Goal: Task Accomplishment & Management: Use online tool/utility

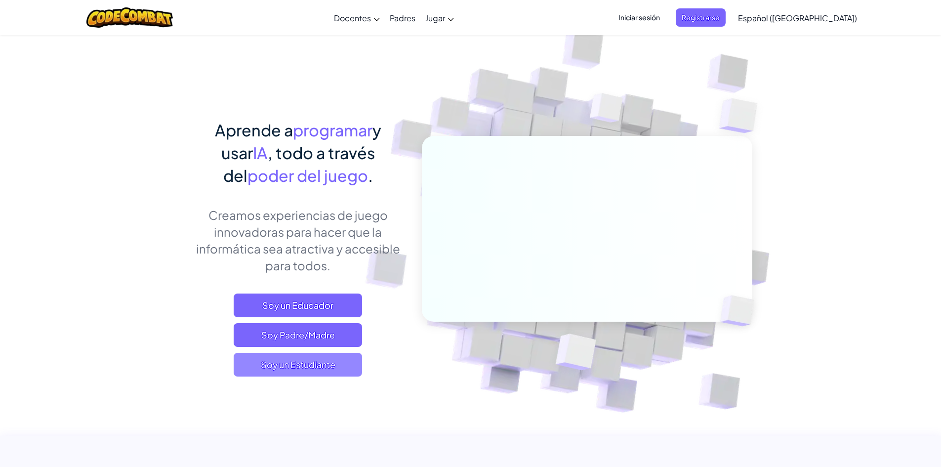
click at [316, 363] on span "Soy un Estudiante" at bounding box center [298, 365] width 128 height 24
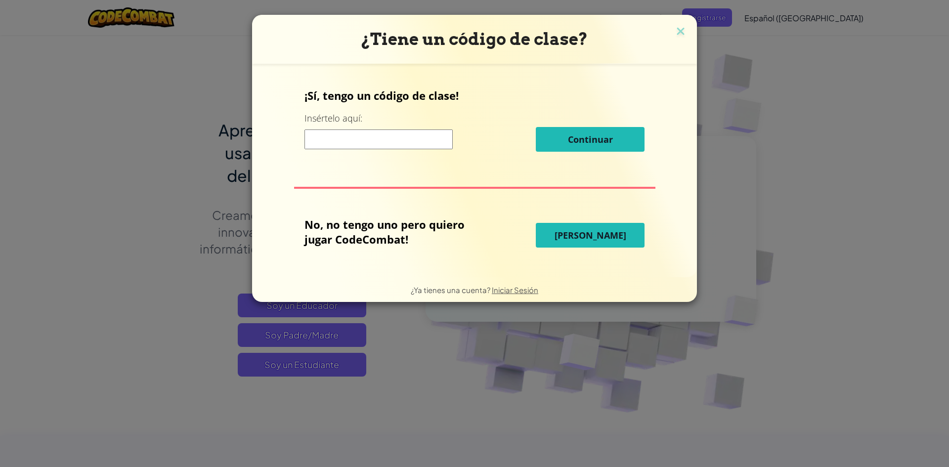
click at [592, 225] on button "[PERSON_NAME]" at bounding box center [590, 235] width 109 height 25
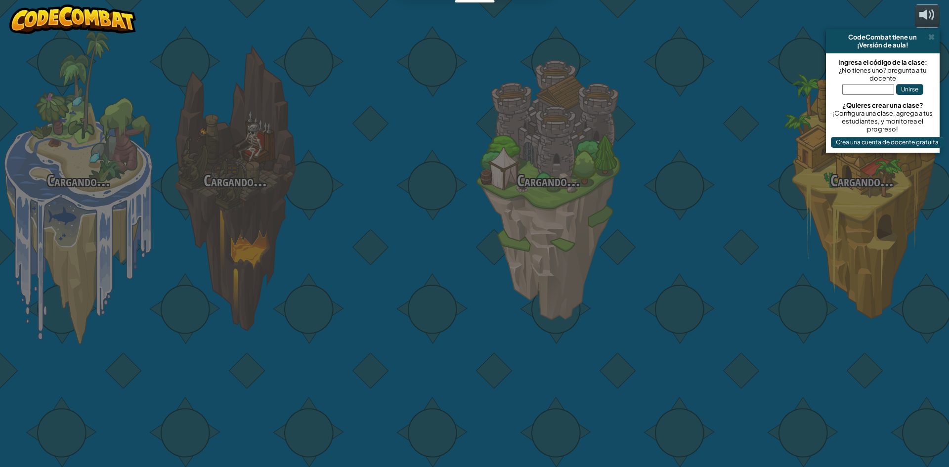
click at [592, 225] on div "Cargando... Cargando... Cargando... Cargando... Cargando... Cargando... Cargand…" at bounding box center [474, 233] width 949 height 467
click at [581, 237] on div "Cargando... Cargando... Cargando... Cargando... Cargando... Cargando... Cargand…" at bounding box center [474, 233] width 949 height 467
select select "es-419"
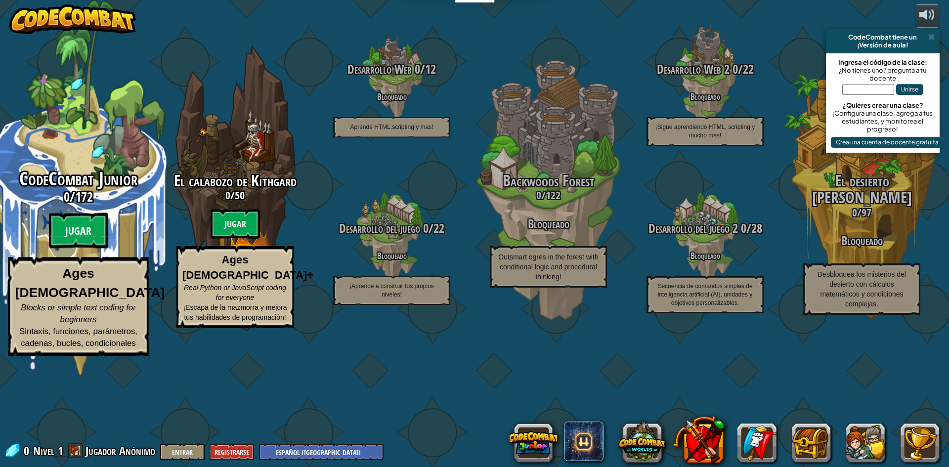
click at [88, 249] on btn "Jugar" at bounding box center [78, 231] width 59 height 36
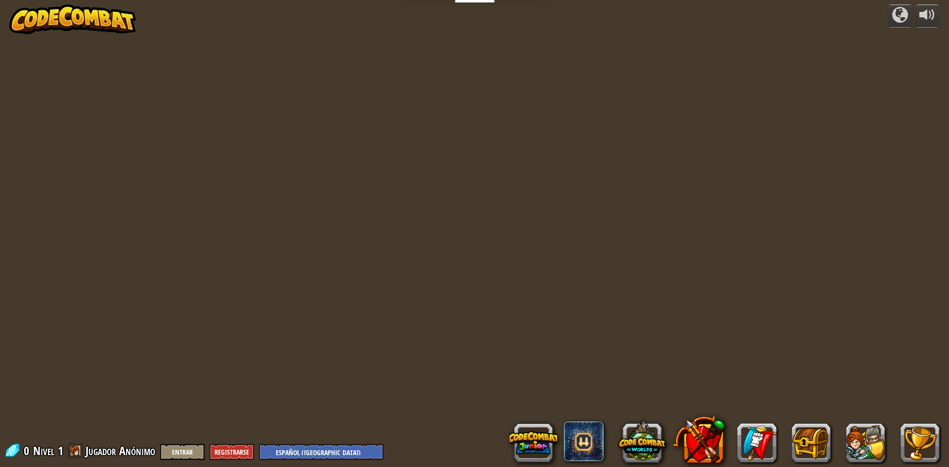
select select "es-419"
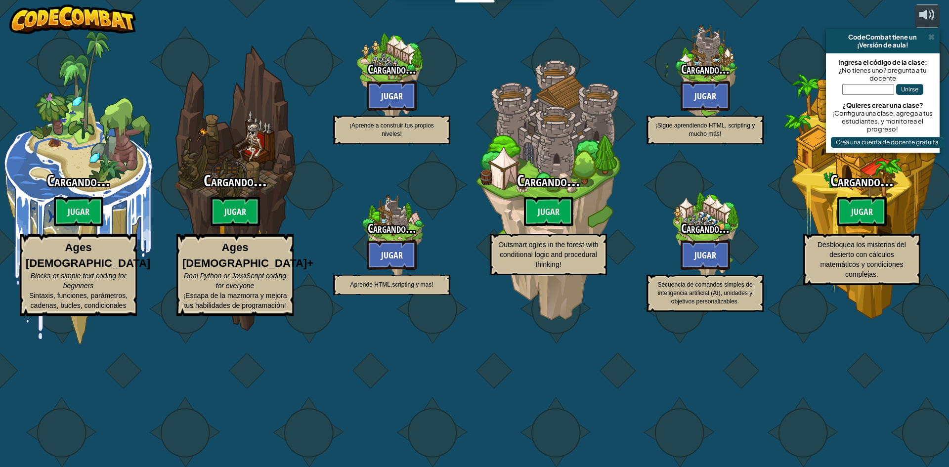
select select "es-419"
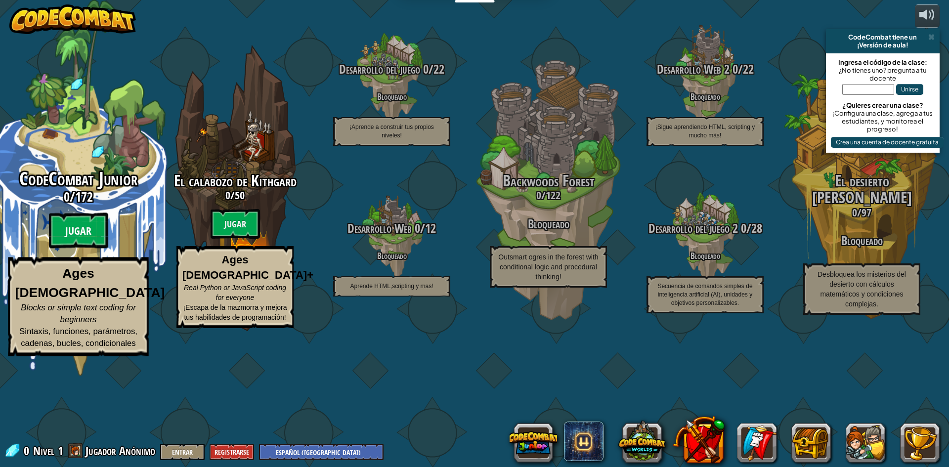
click at [67, 249] on btn "Jugar" at bounding box center [78, 231] width 59 height 36
select select "es-419"
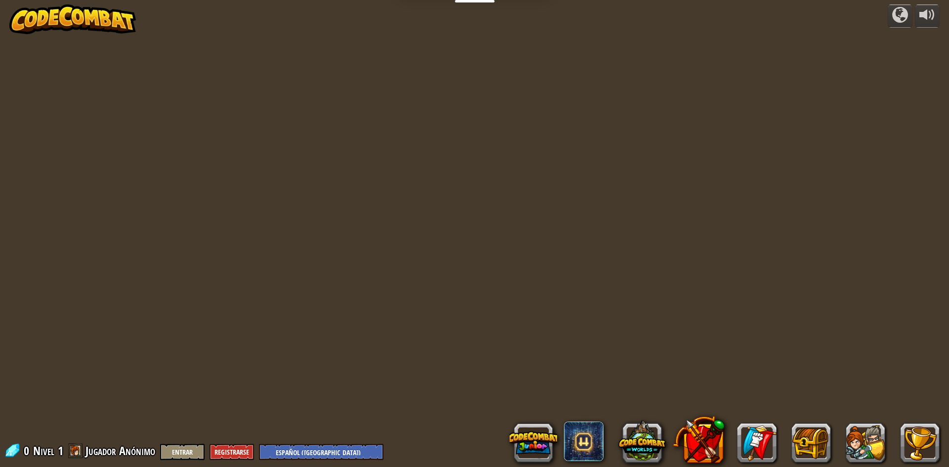
select select "es-419"
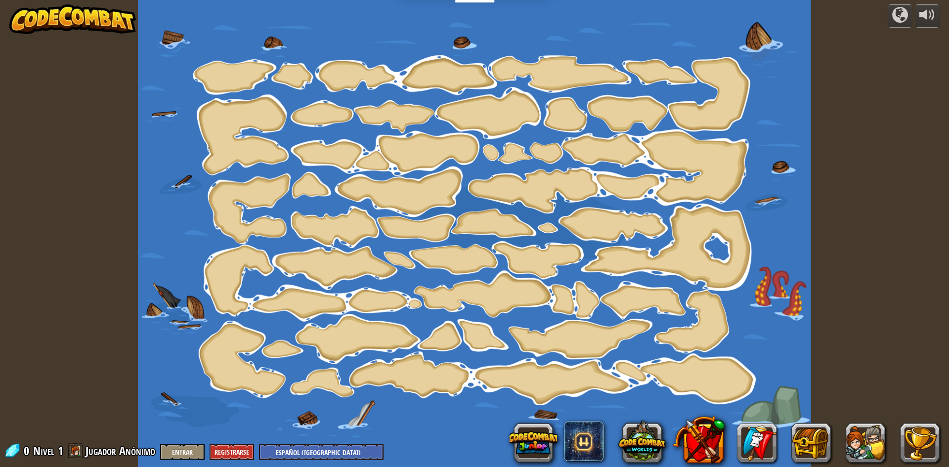
select select "es-419"
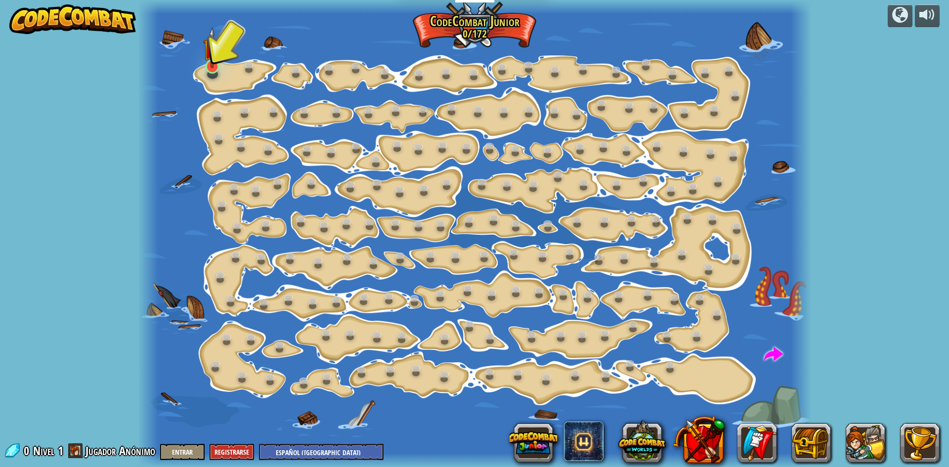
click at [210, 54] on img at bounding box center [212, 47] width 18 height 41
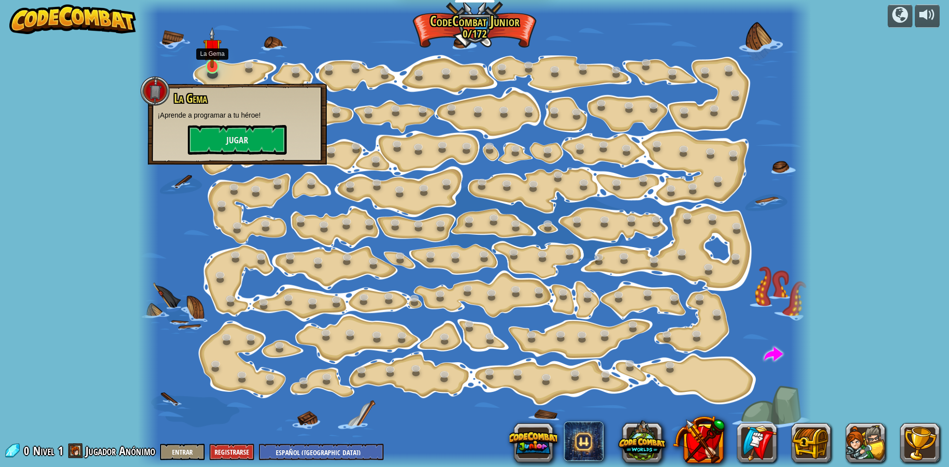
click at [210, 54] on img at bounding box center [212, 47] width 18 height 41
click at [232, 132] on button "Jugar" at bounding box center [237, 140] width 99 height 30
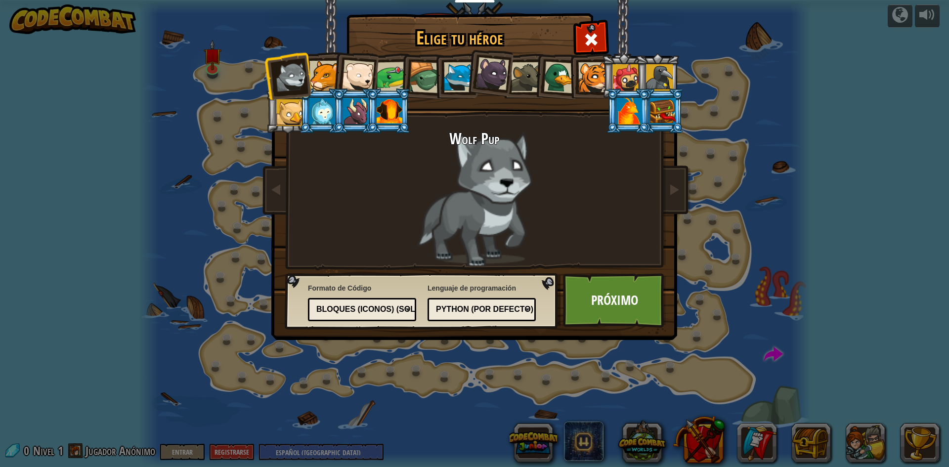
click at [546, 82] on div at bounding box center [560, 77] width 32 height 32
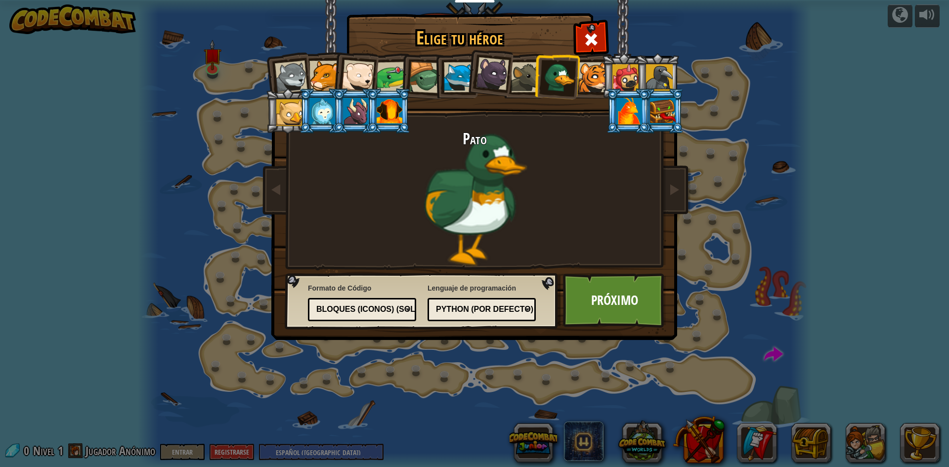
click at [368, 306] on div "Bloques (iconos) (Solo Junior)" at bounding box center [359, 309] width 86 height 11
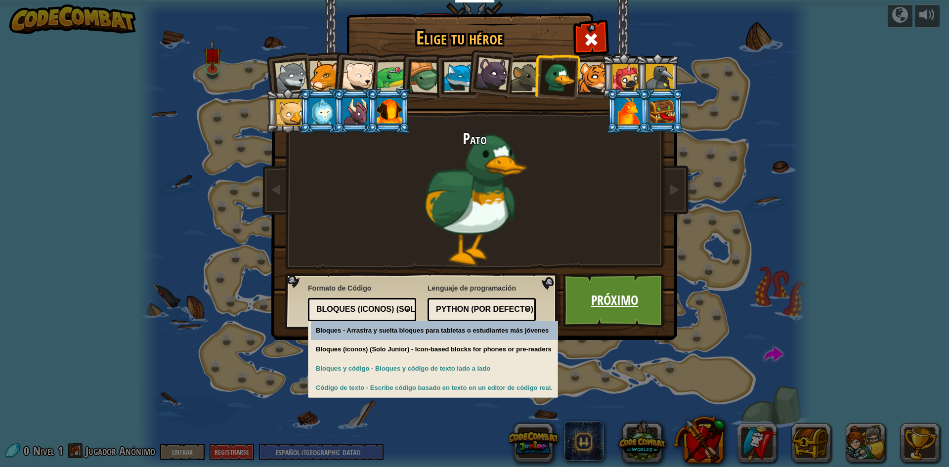
click at [584, 303] on link "Próximo" at bounding box center [614, 300] width 103 height 54
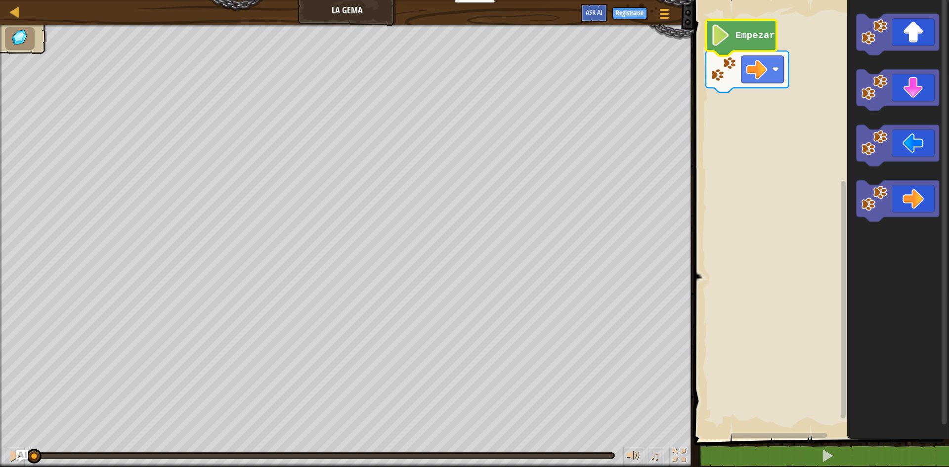
click at [760, 44] on icon "Espacio de trabajo de Blockly" at bounding box center [741, 38] width 71 height 36
click at [759, 44] on icon "Espacio de trabajo de Blockly" at bounding box center [741, 38] width 71 height 36
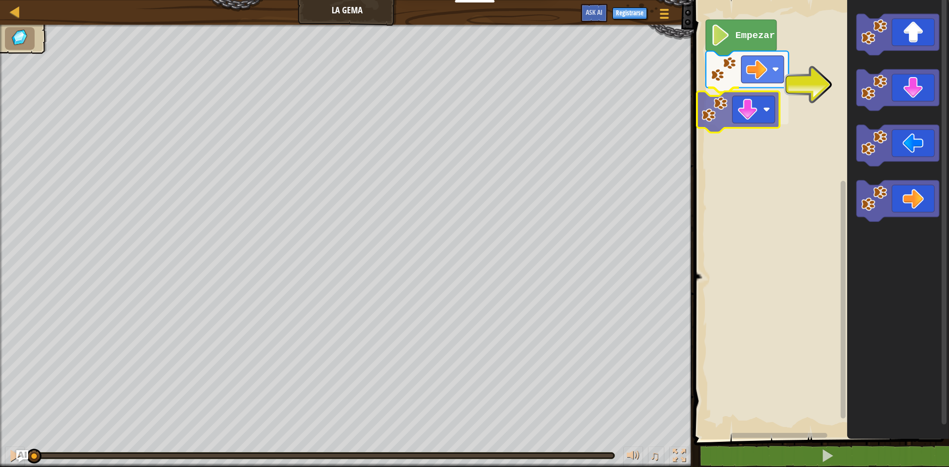
click at [739, 114] on div "Empezar" at bounding box center [820, 217] width 258 height 444
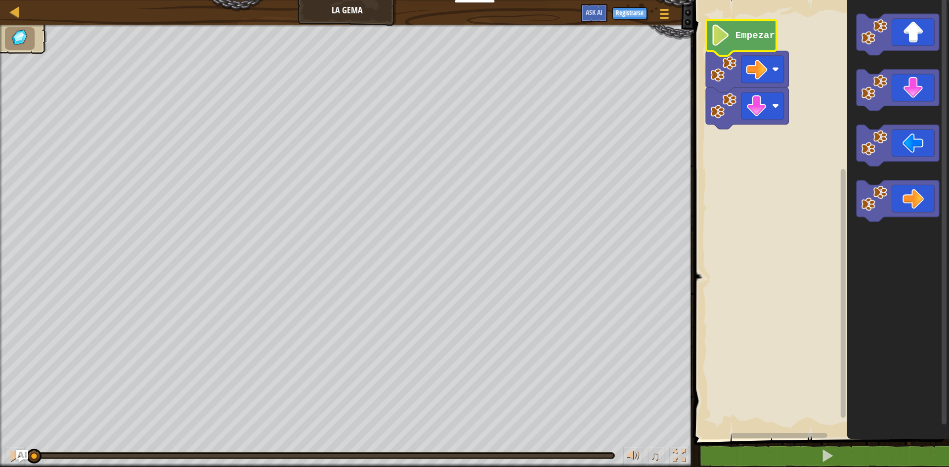
click at [729, 38] on image "Espacio de trabajo de Blockly" at bounding box center [721, 35] width 20 height 21
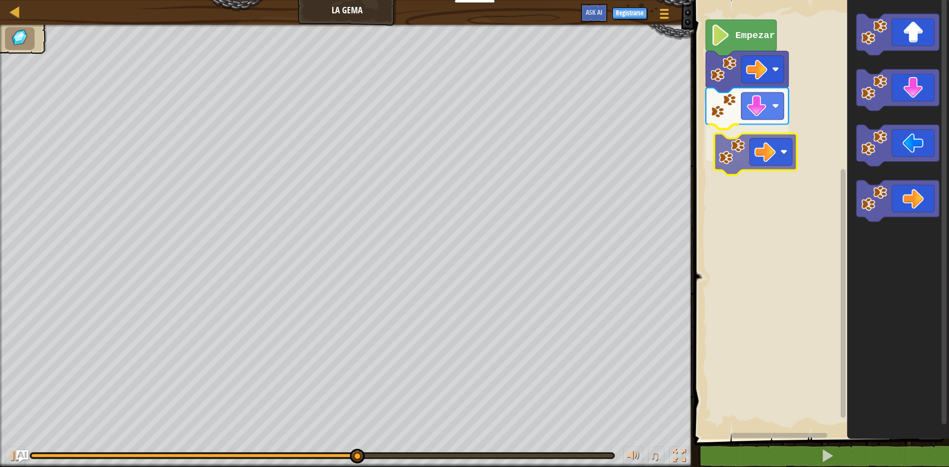
click at [759, 141] on div "Empezar" at bounding box center [820, 217] width 258 height 444
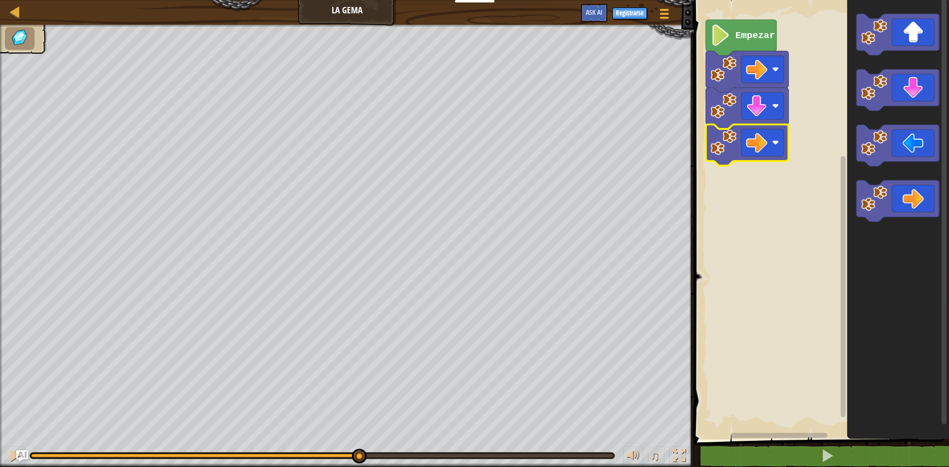
click at [746, 40] on text "Empezar" at bounding box center [755, 35] width 40 height 11
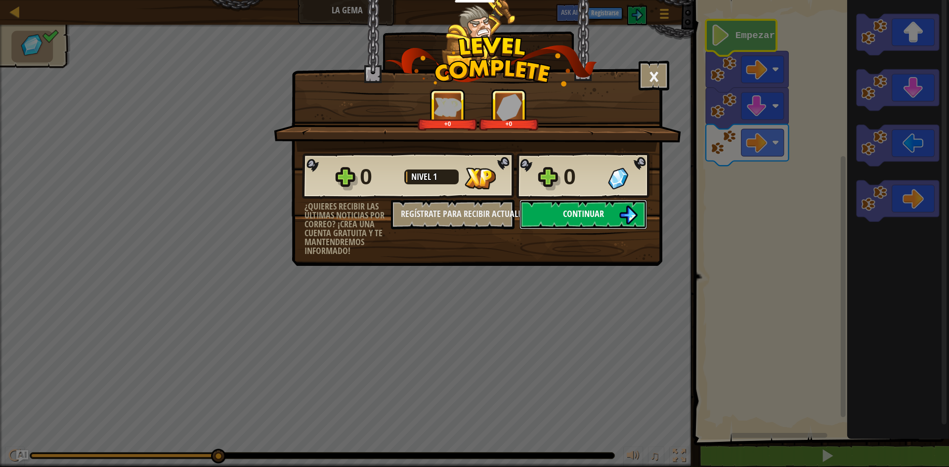
click at [622, 209] on img at bounding box center [628, 215] width 19 height 19
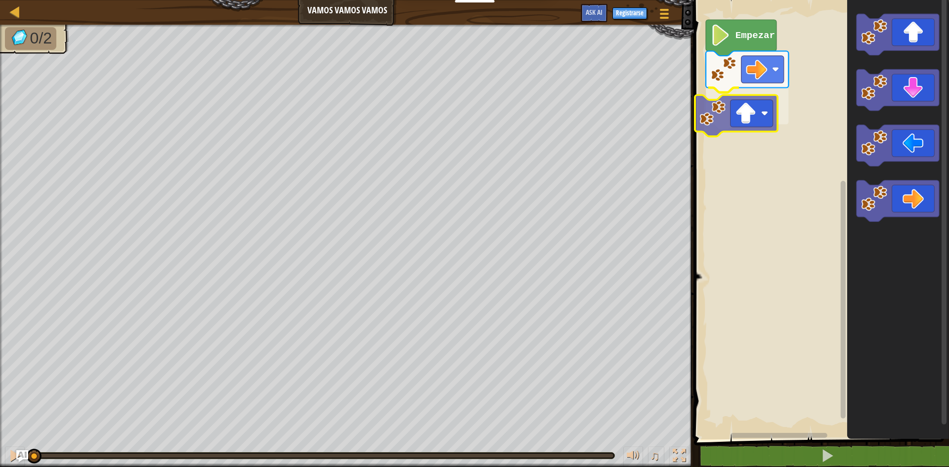
click at [726, 126] on div "Empezar" at bounding box center [820, 217] width 258 height 444
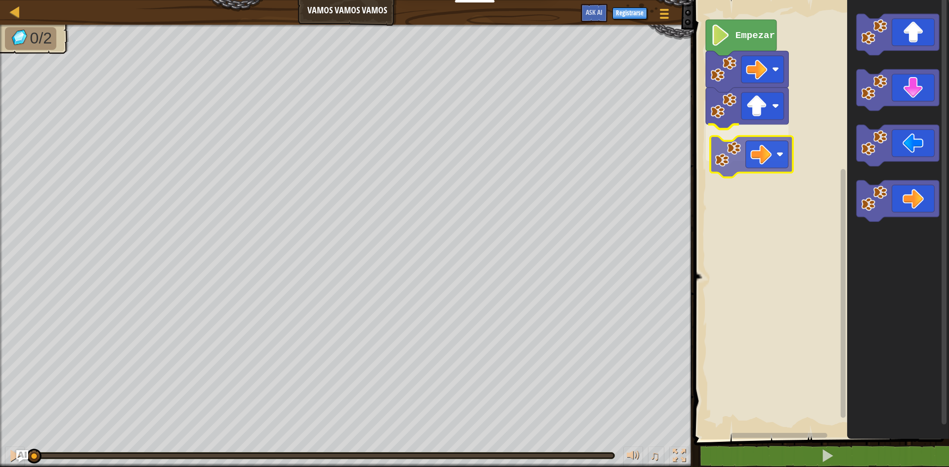
click at [754, 143] on div "Empezar" at bounding box center [820, 217] width 258 height 444
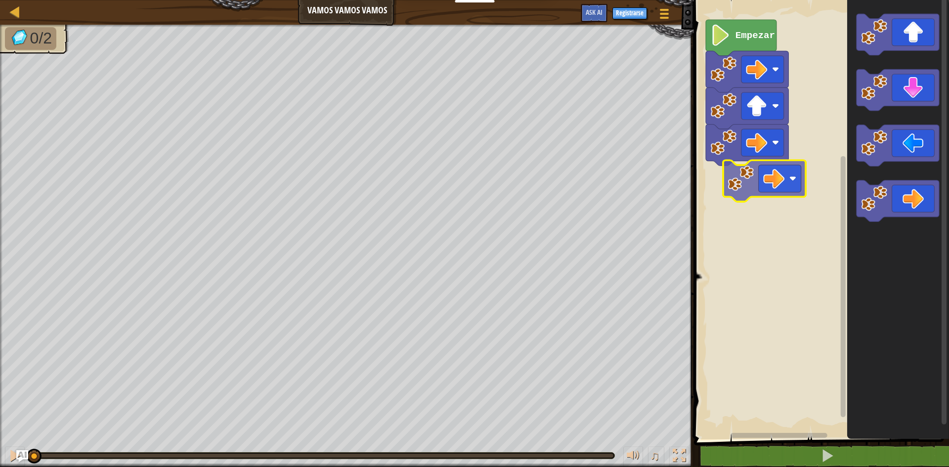
click at [759, 183] on div "Empezar" at bounding box center [820, 217] width 258 height 444
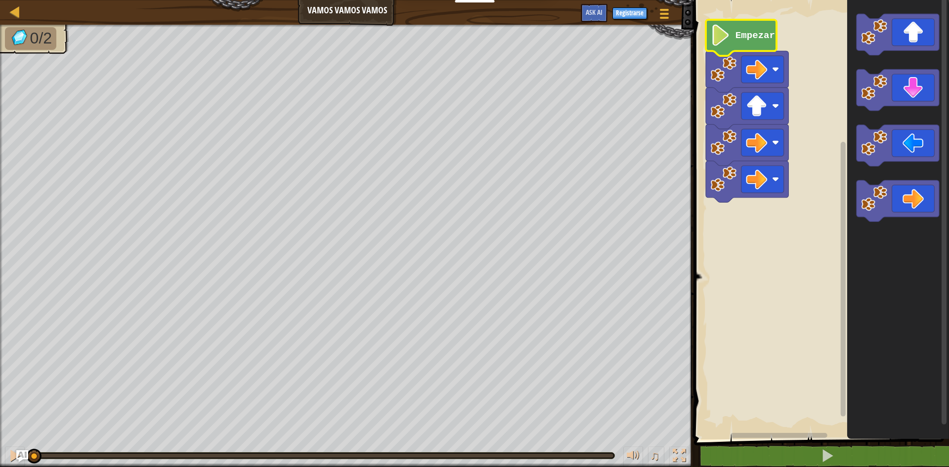
click at [754, 36] on text "Empezar" at bounding box center [755, 35] width 40 height 11
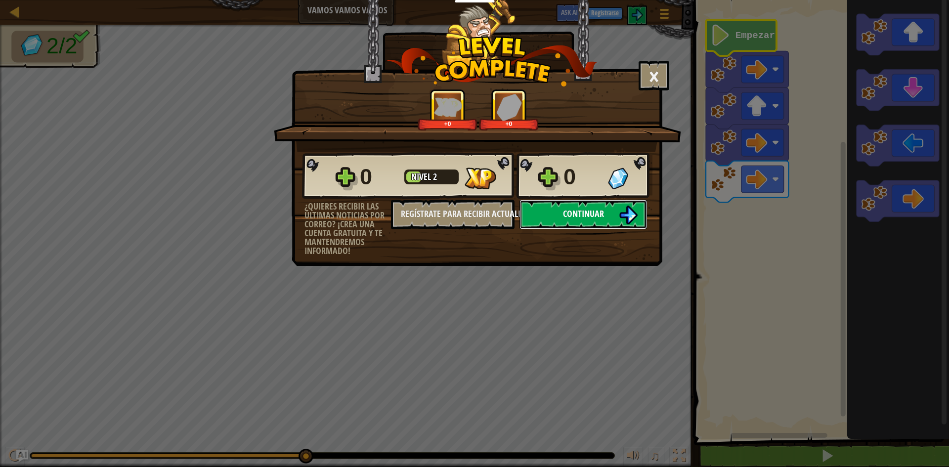
click at [596, 212] on span "Continuar" at bounding box center [583, 214] width 41 height 12
